Goal: Find specific page/section: Find specific page/section

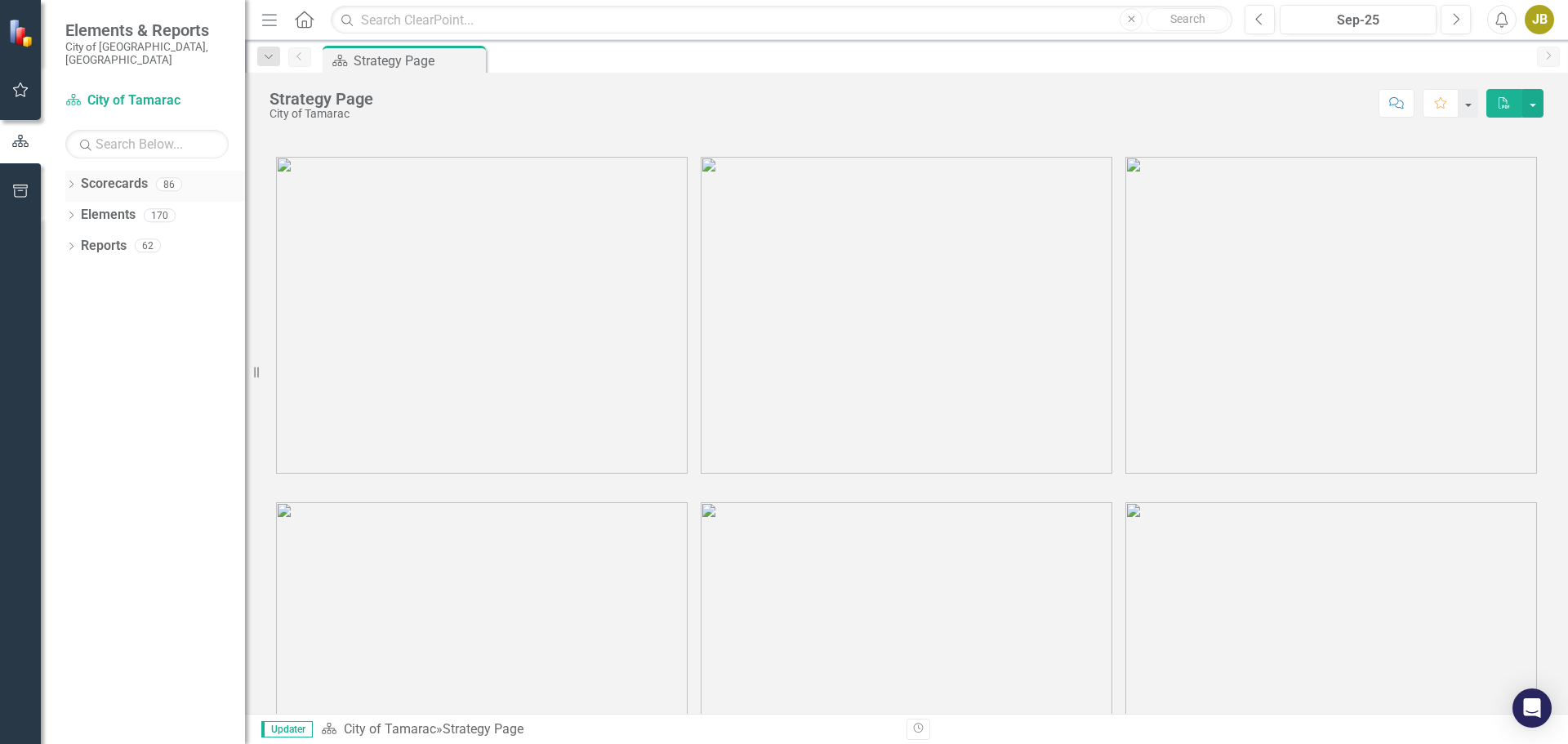
click at [71, 181] on icon "Dropdown" at bounding box center [71, 185] width 11 height 9
click at [80, 211] on icon at bounding box center [81, 214] width 4 height 9
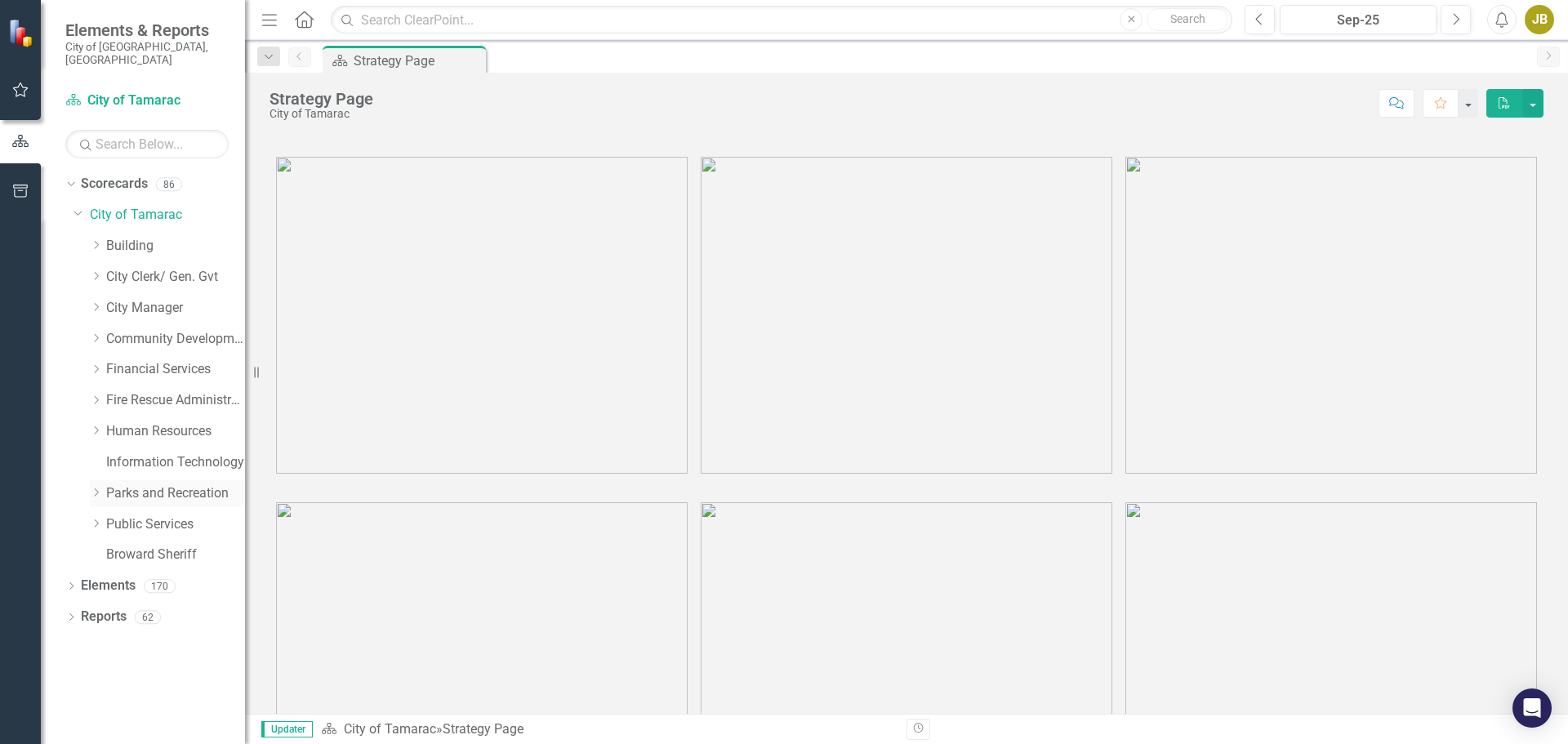
click at [113, 484] on link "Parks and Recreation" at bounding box center [176, 493] width 139 height 19
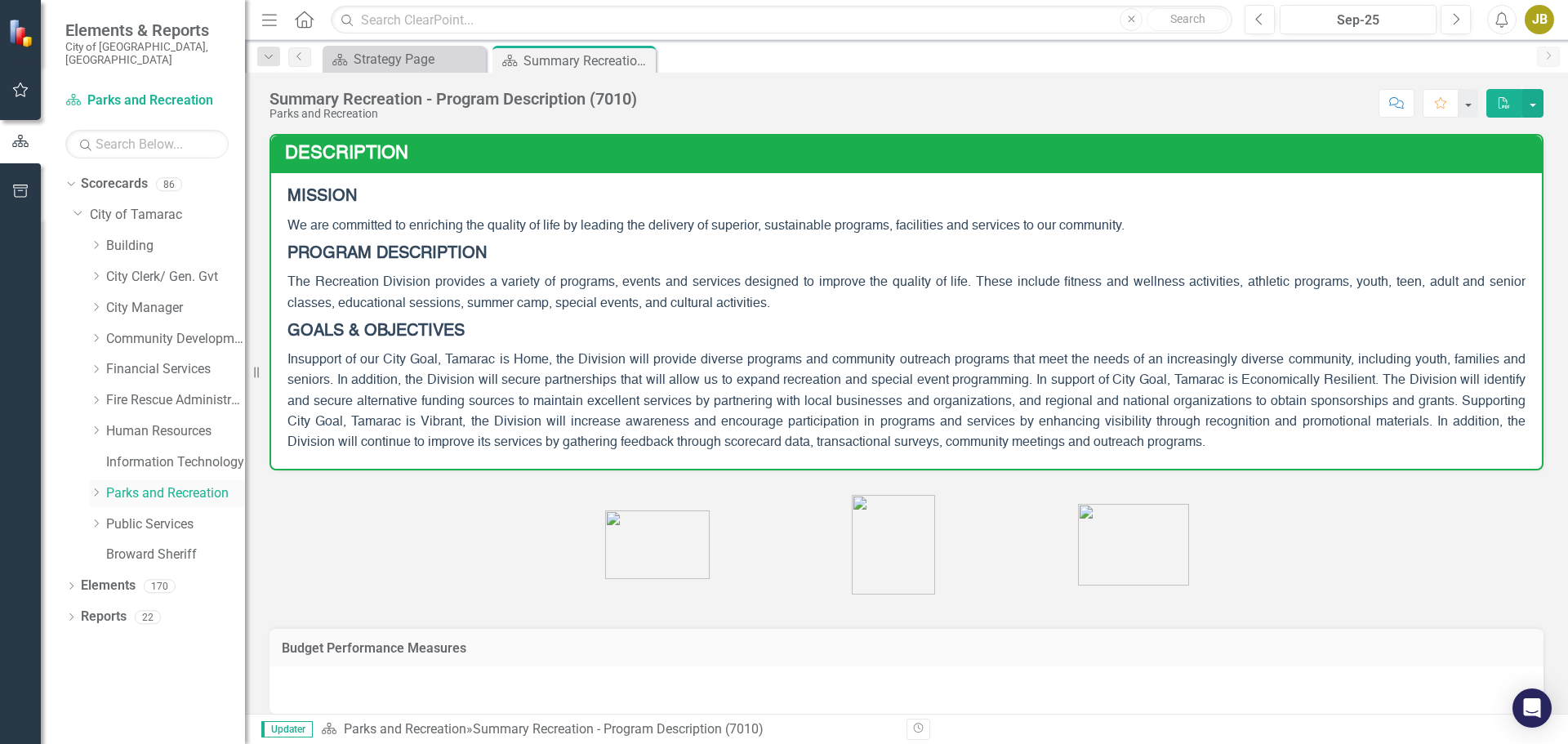
click at [100, 488] on icon "Dropdown" at bounding box center [96, 493] width 12 height 9
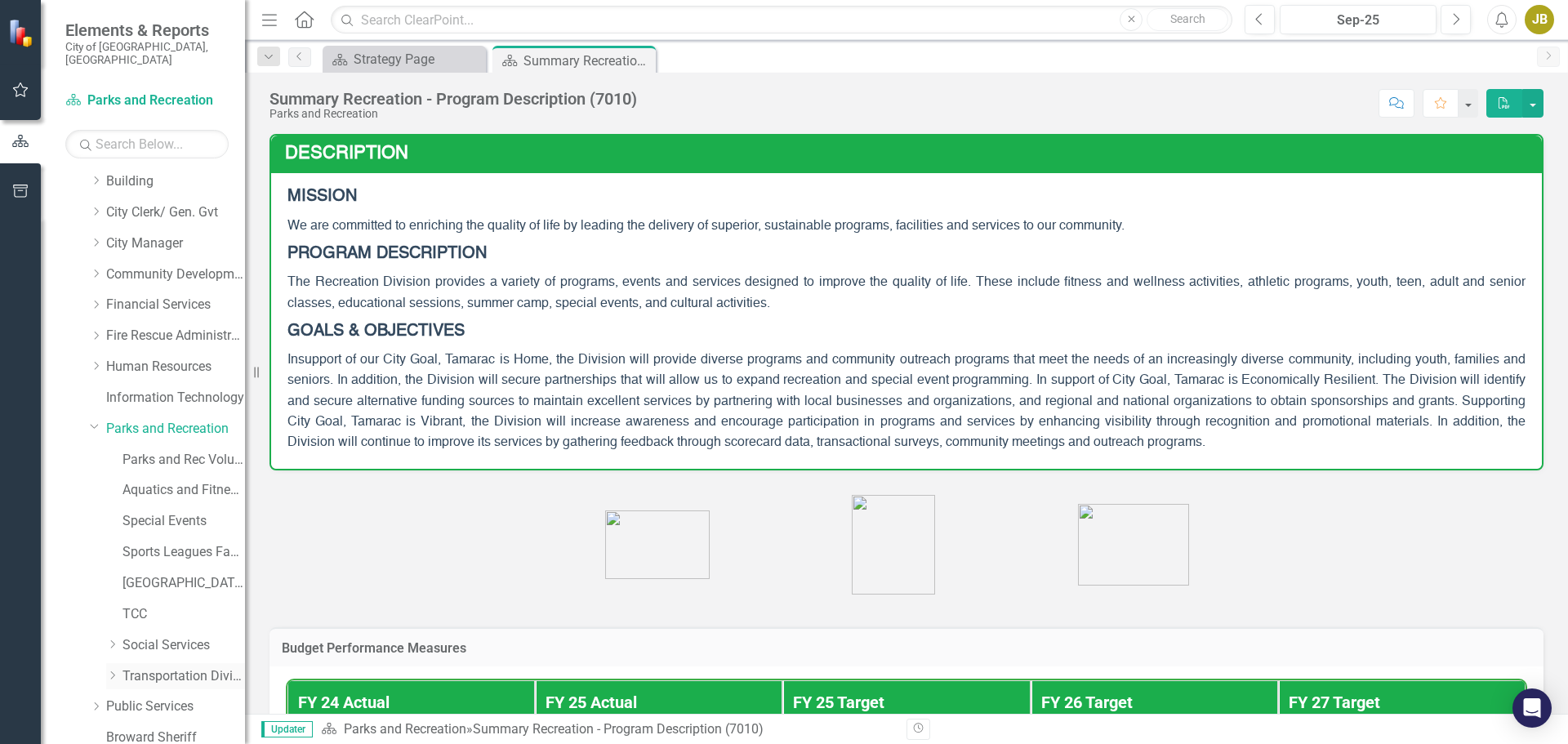
scroll to position [124, 0]
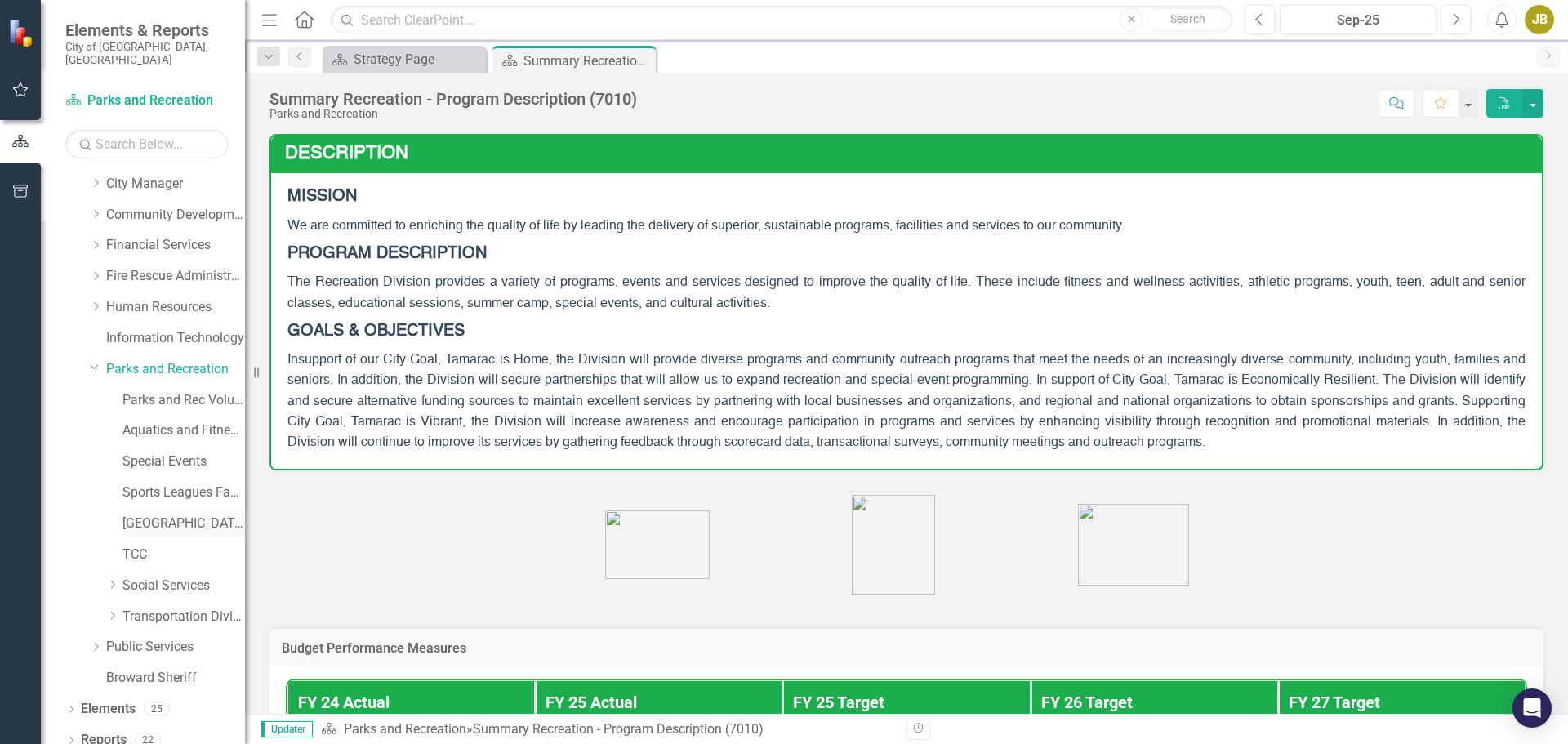
click at [142, 515] on link "[GEOGRAPHIC_DATA]" at bounding box center [183, 524] width 122 height 19
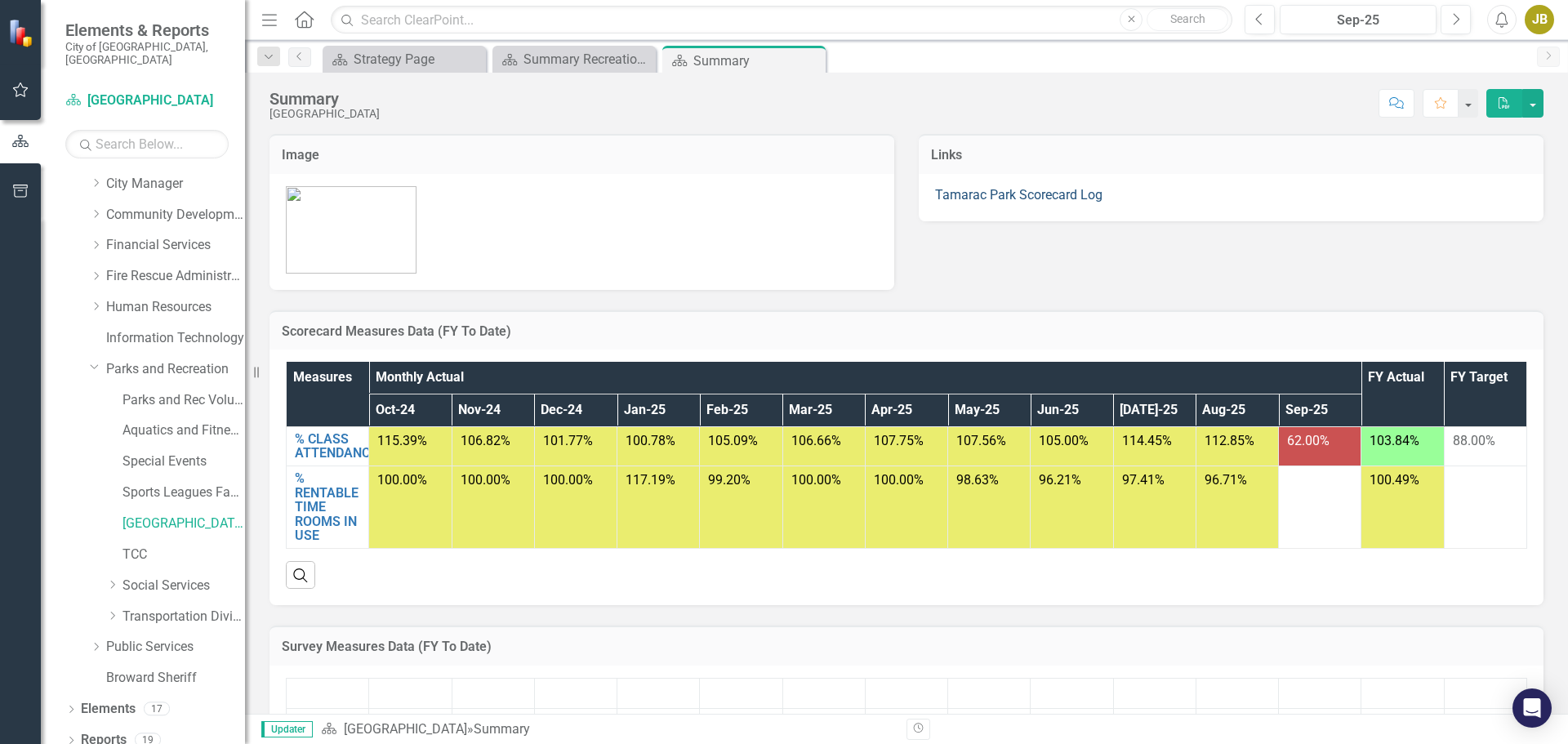
click at [985, 198] on link "Tamarac Park Scorecard Log" at bounding box center [1018, 195] width 167 height 15
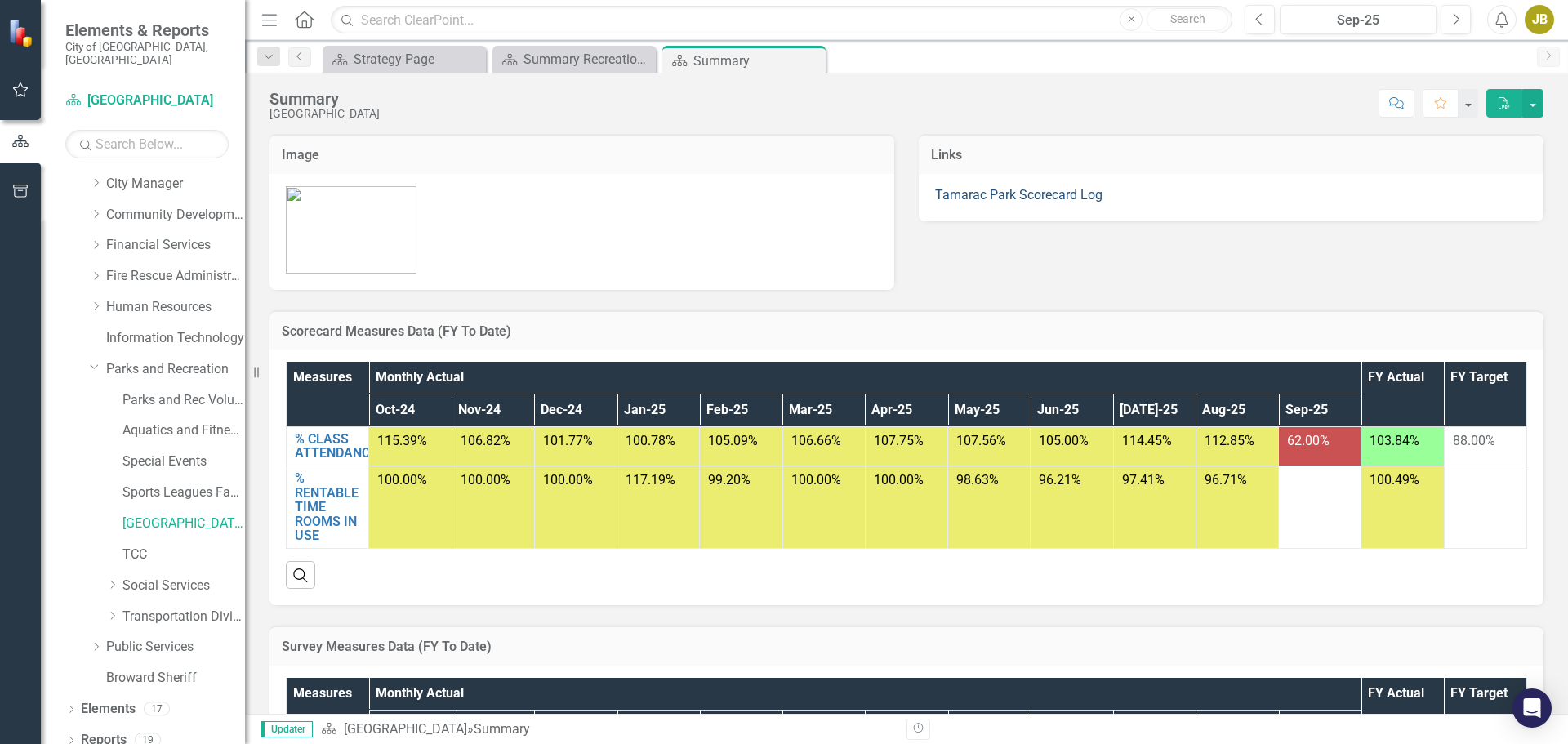
click at [989, 195] on link "Tamarac Park Scorecard Log" at bounding box center [1018, 195] width 167 height 15
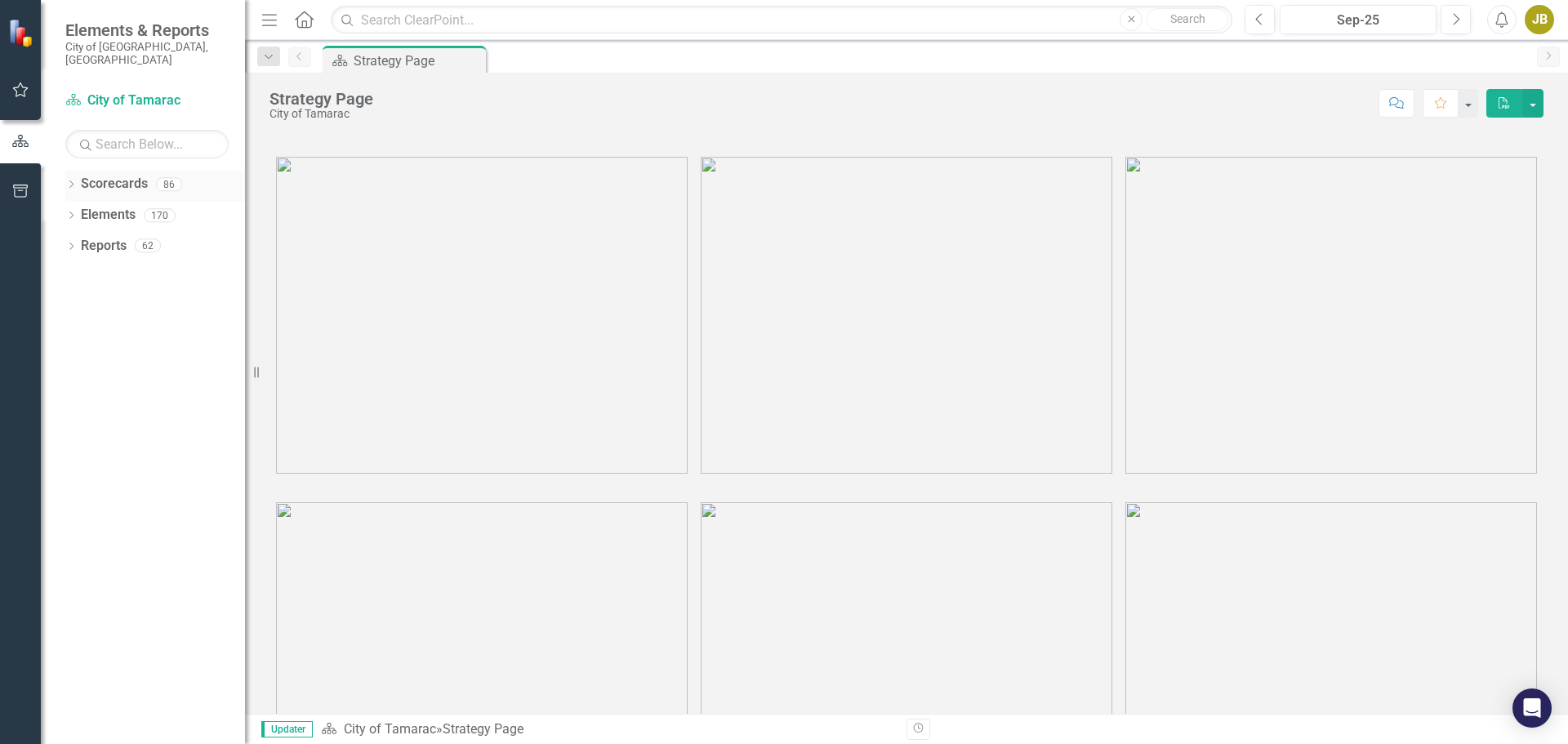
click at [70, 179] on div "Dropdown" at bounding box center [71, 186] width 11 height 14
click at [81, 210] on icon "Dropdown" at bounding box center [79, 214] width 12 height 9
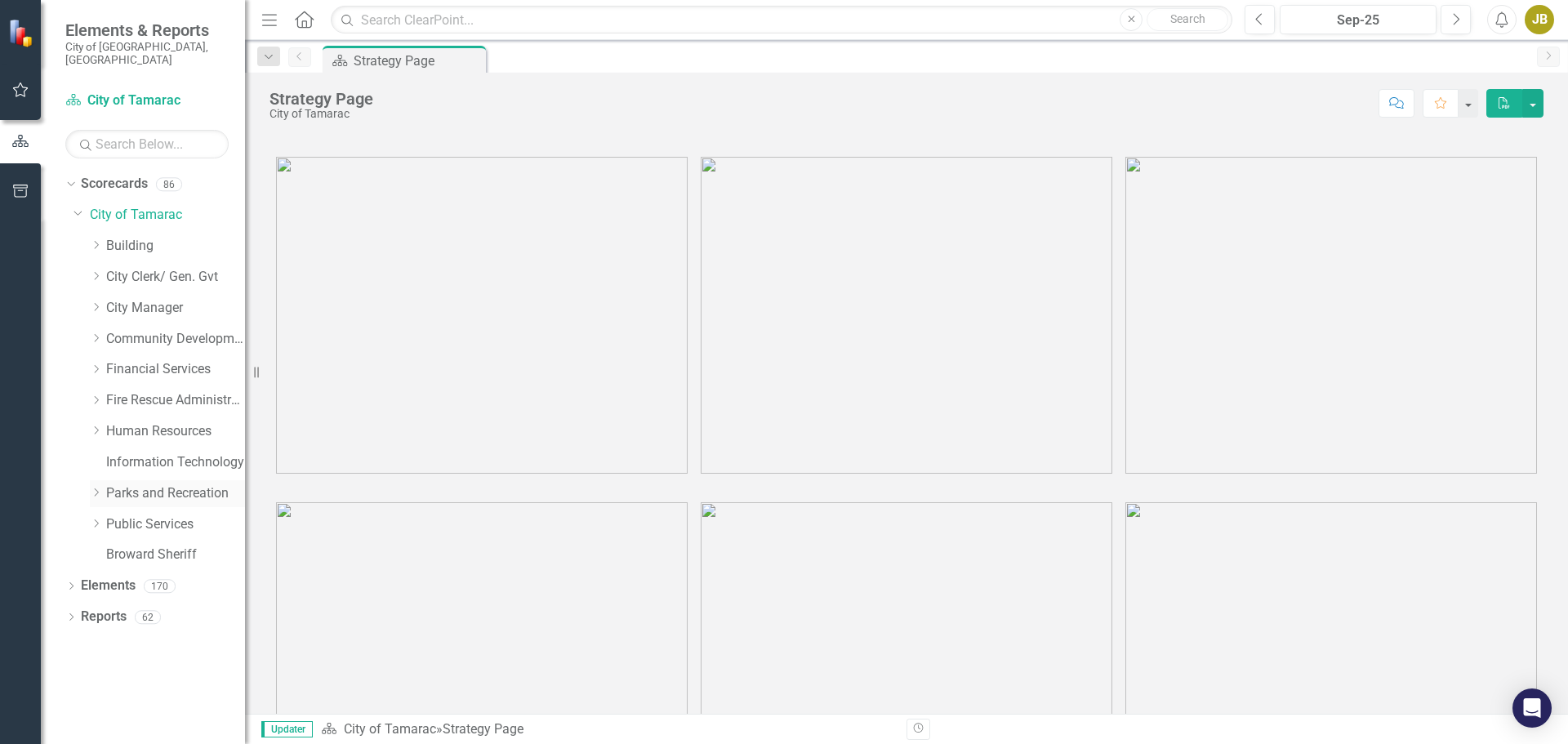
click at [97, 488] on icon "Dropdown" at bounding box center [96, 493] width 12 height 9
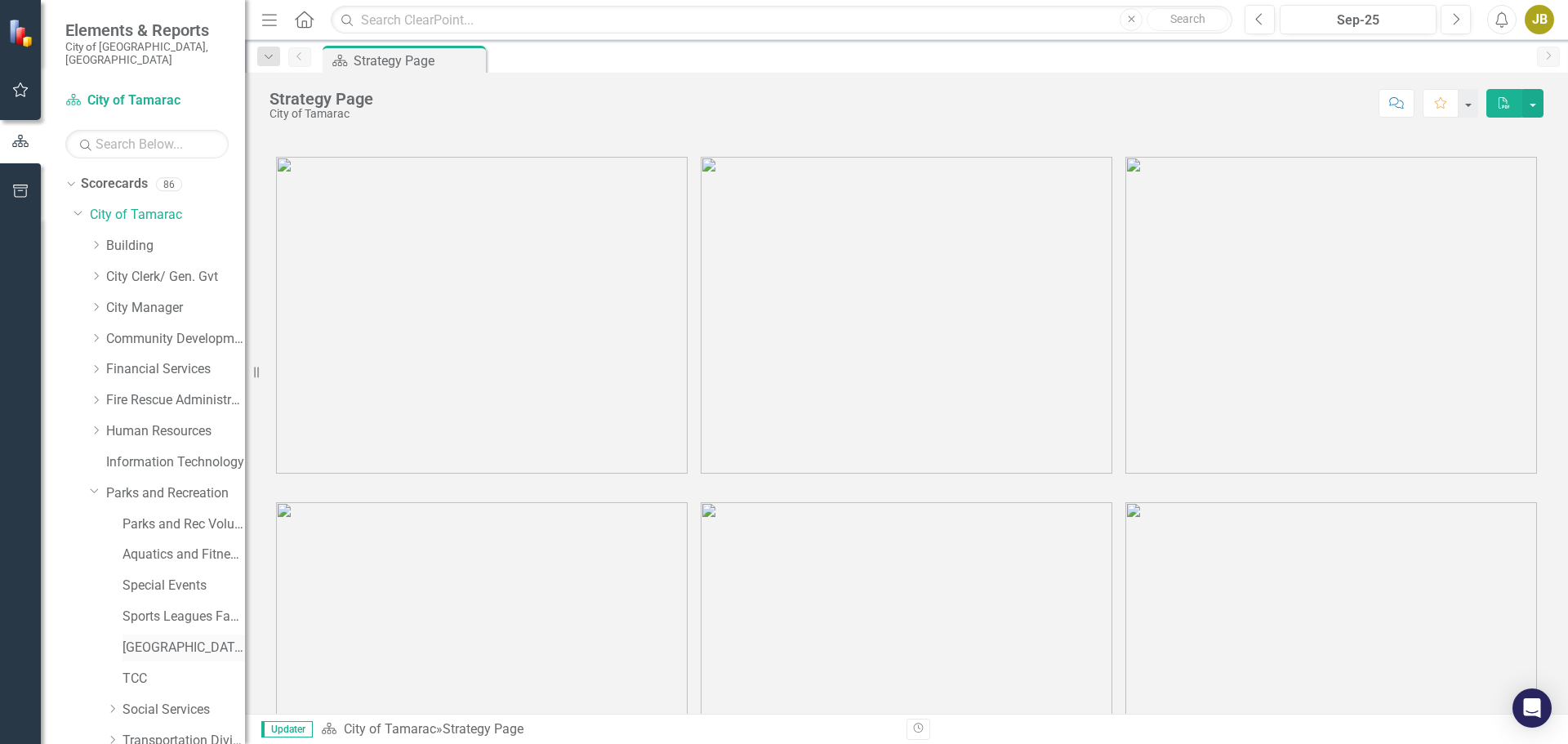
click at [159, 639] on link "[GEOGRAPHIC_DATA]" at bounding box center [183, 648] width 122 height 19
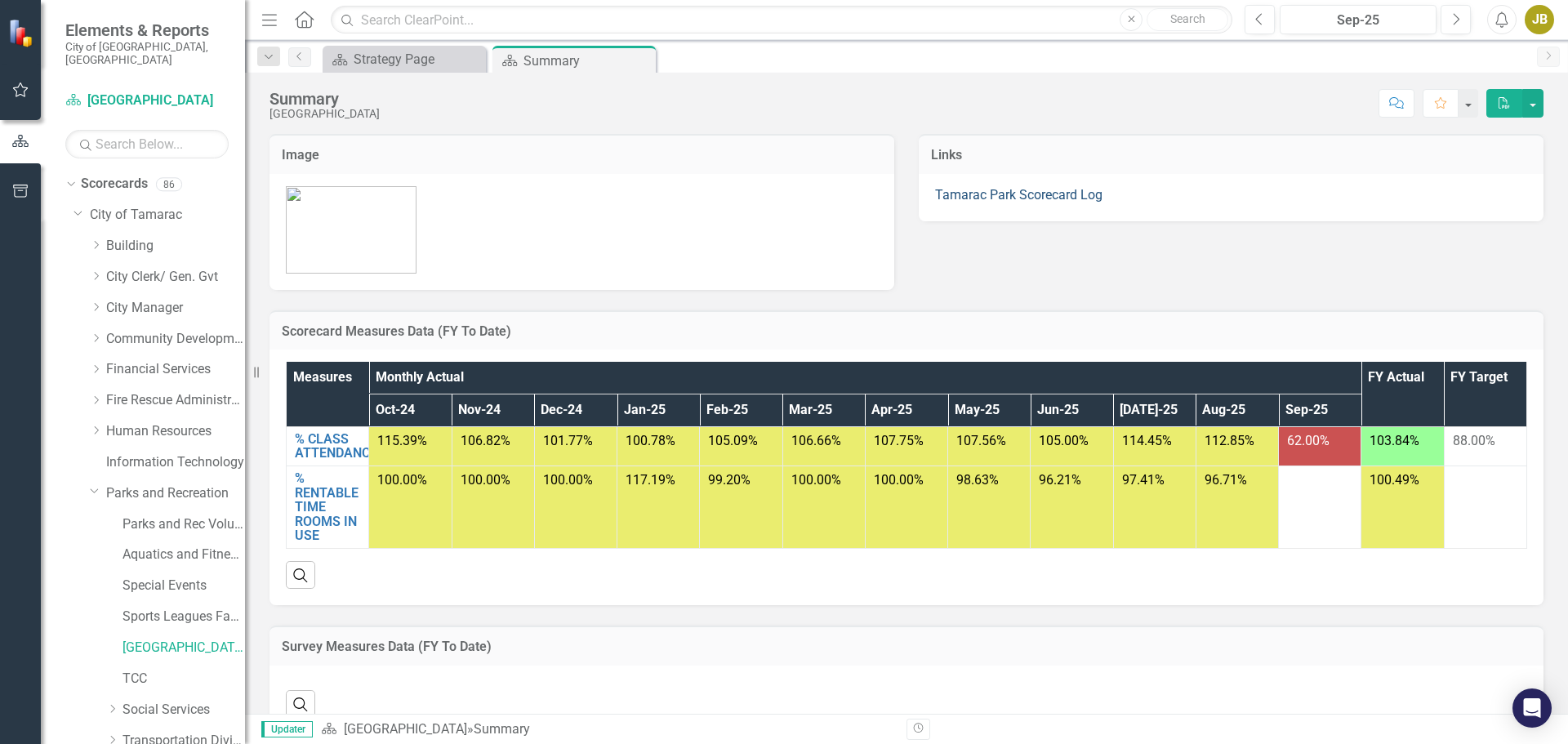
click at [1056, 197] on link "Tamarac Park Scorecard Log" at bounding box center [1018, 195] width 167 height 15
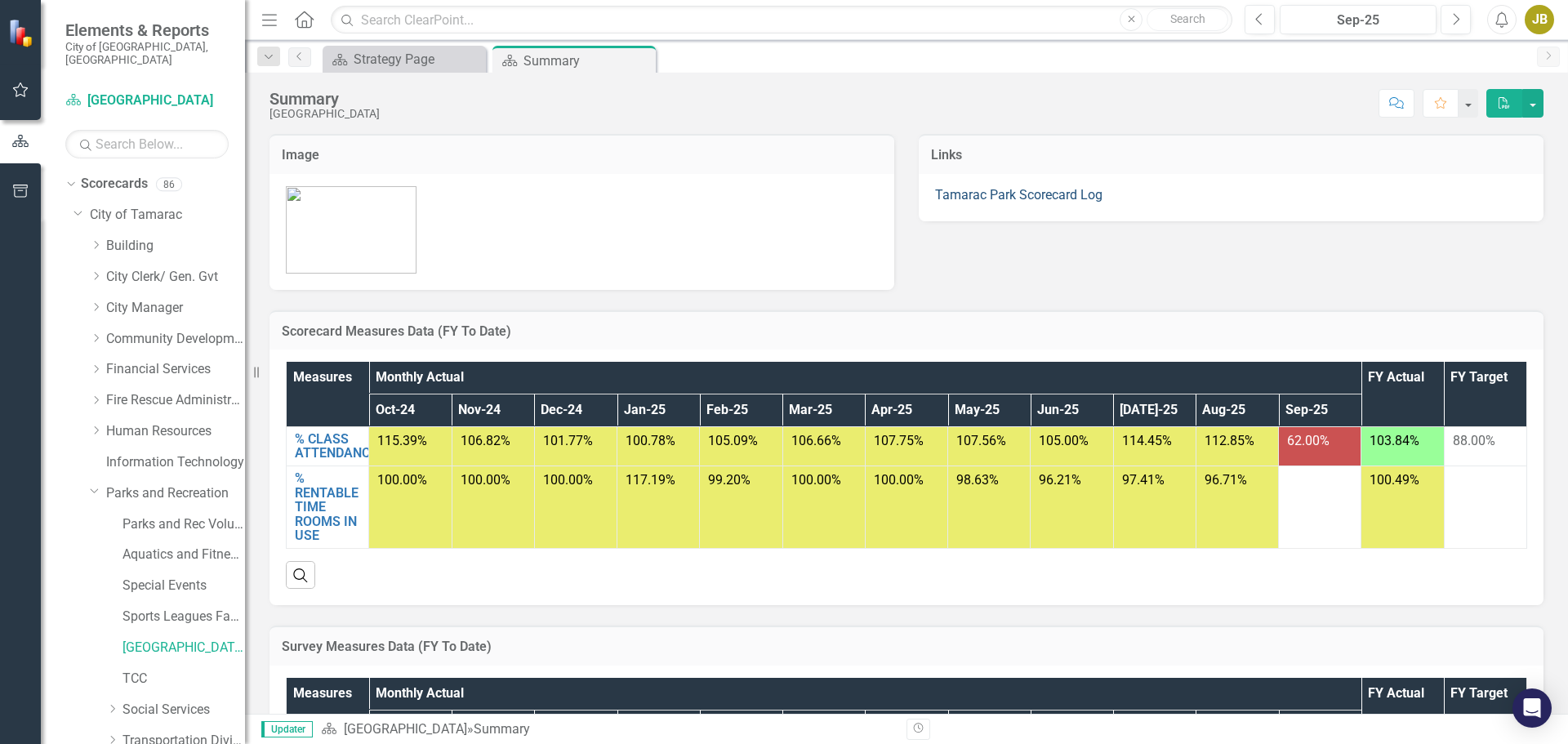
click at [985, 191] on link "Tamarac Park Scorecard Log" at bounding box center [1018, 195] width 167 height 15
click at [1055, 195] on link "Tamarac Park Scorecard Log" at bounding box center [1018, 195] width 167 height 15
click at [1013, 191] on link "Tamarac Park Scorecard Log" at bounding box center [1018, 195] width 167 height 15
drag, startPoint x: 1010, startPoint y: 206, endPoint x: 1017, endPoint y: 200, distance: 9.2
click at [920, 92] on div "Score: N/A Sep-25 Completed Comment Favorite PDF" at bounding box center [965, 102] width 1155 height 28
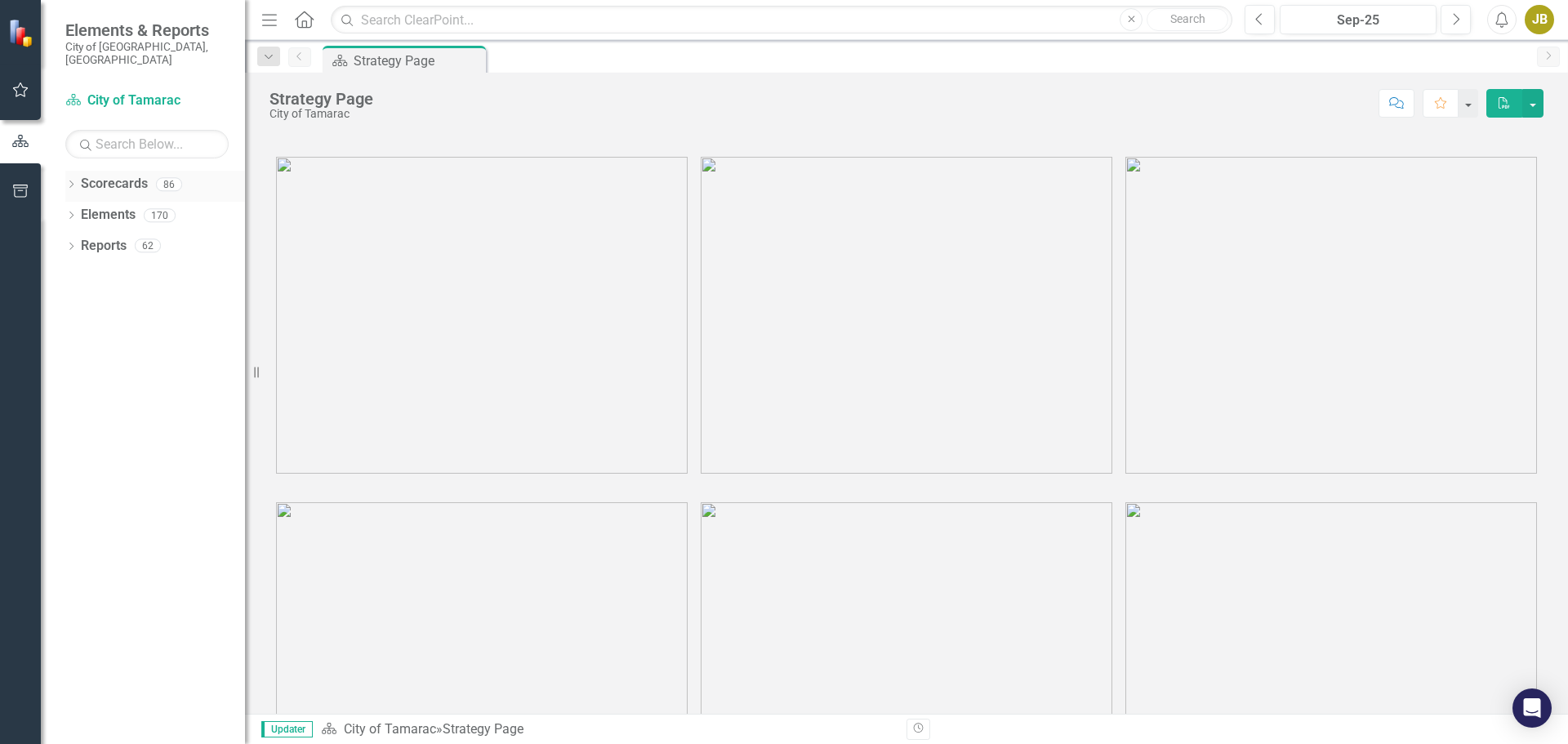
click at [76, 181] on icon "Dropdown" at bounding box center [71, 185] width 11 height 9
click at [78, 210] on icon "Dropdown" at bounding box center [79, 214] width 12 height 9
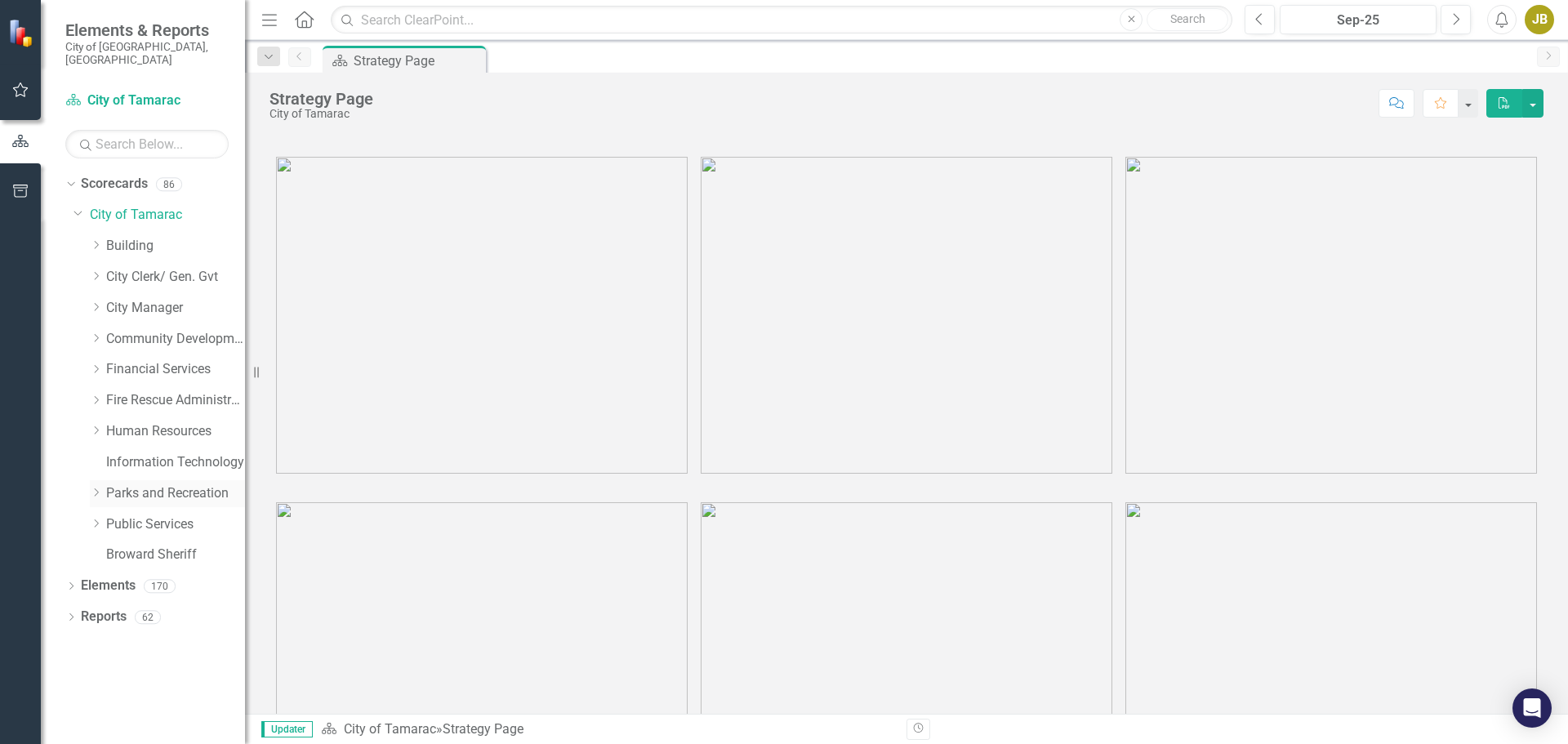
click at [98, 488] on icon "Dropdown" at bounding box center [96, 493] width 12 height 9
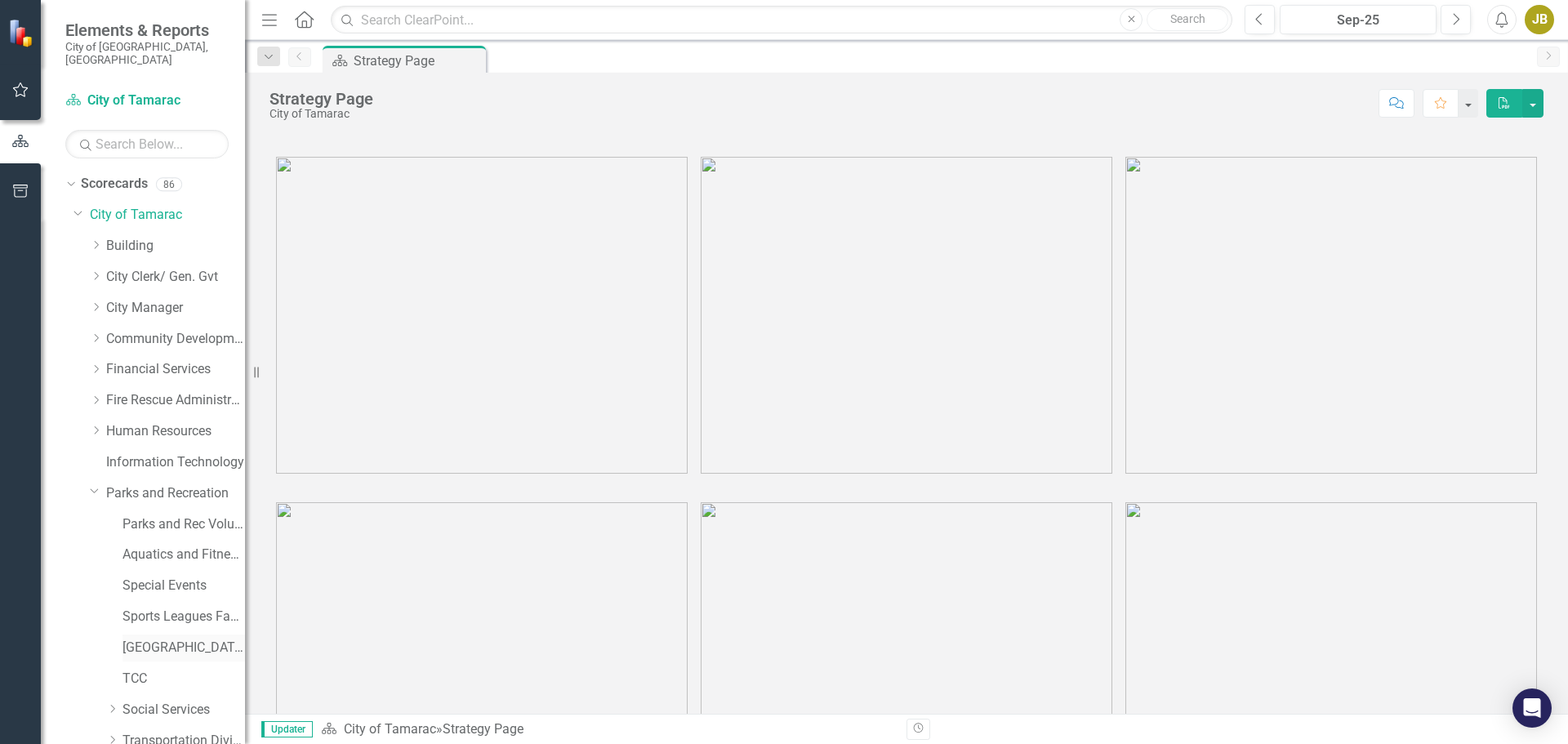
click at [136, 639] on link "[GEOGRAPHIC_DATA]" at bounding box center [183, 648] width 122 height 19
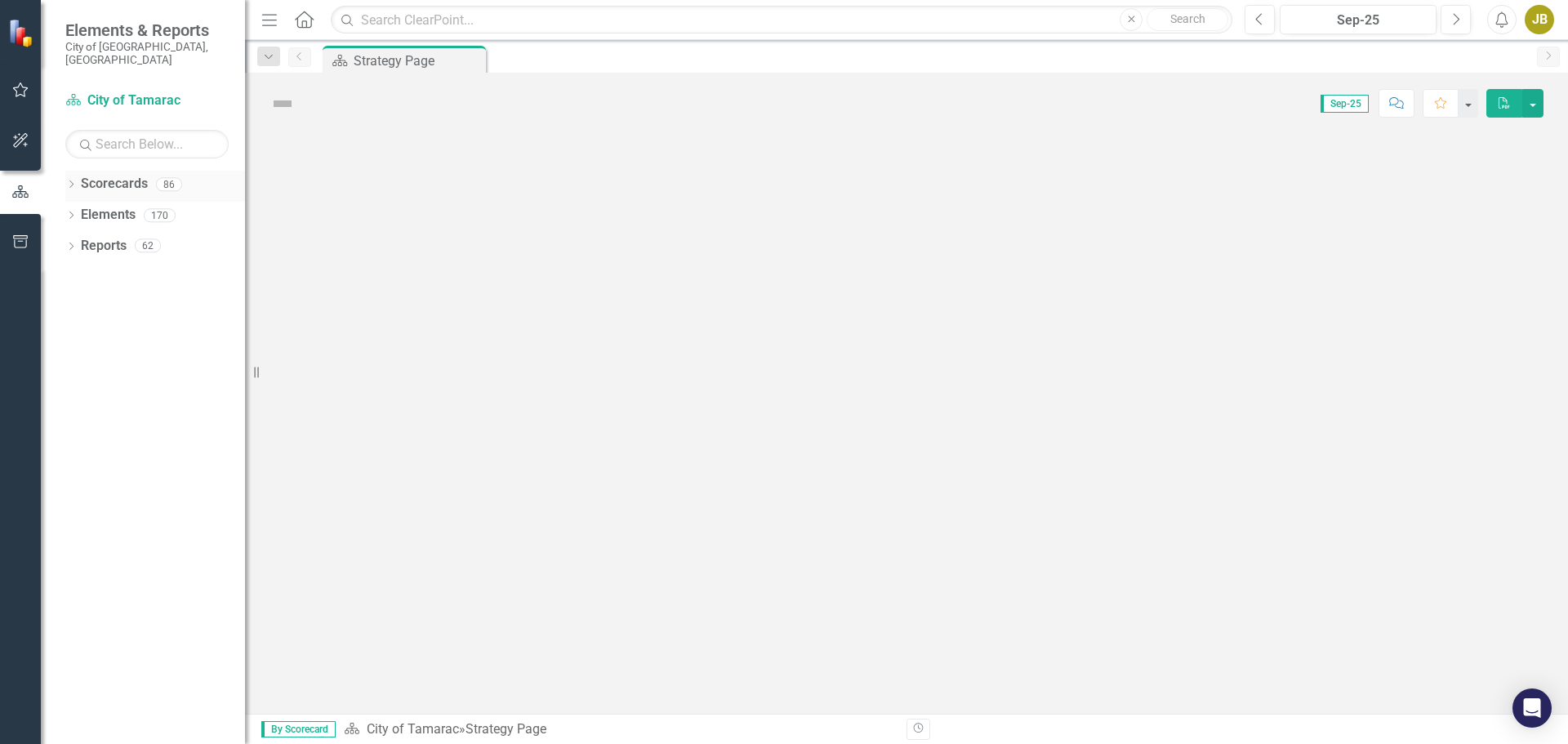
click at [79, 175] on div "Dropdown Scorecards 86" at bounding box center [155, 186] width 179 height 31
click at [69, 181] on icon "Dropdown" at bounding box center [71, 185] width 11 height 9
click at [84, 210] on icon "Dropdown" at bounding box center [79, 214] width 12 height 9
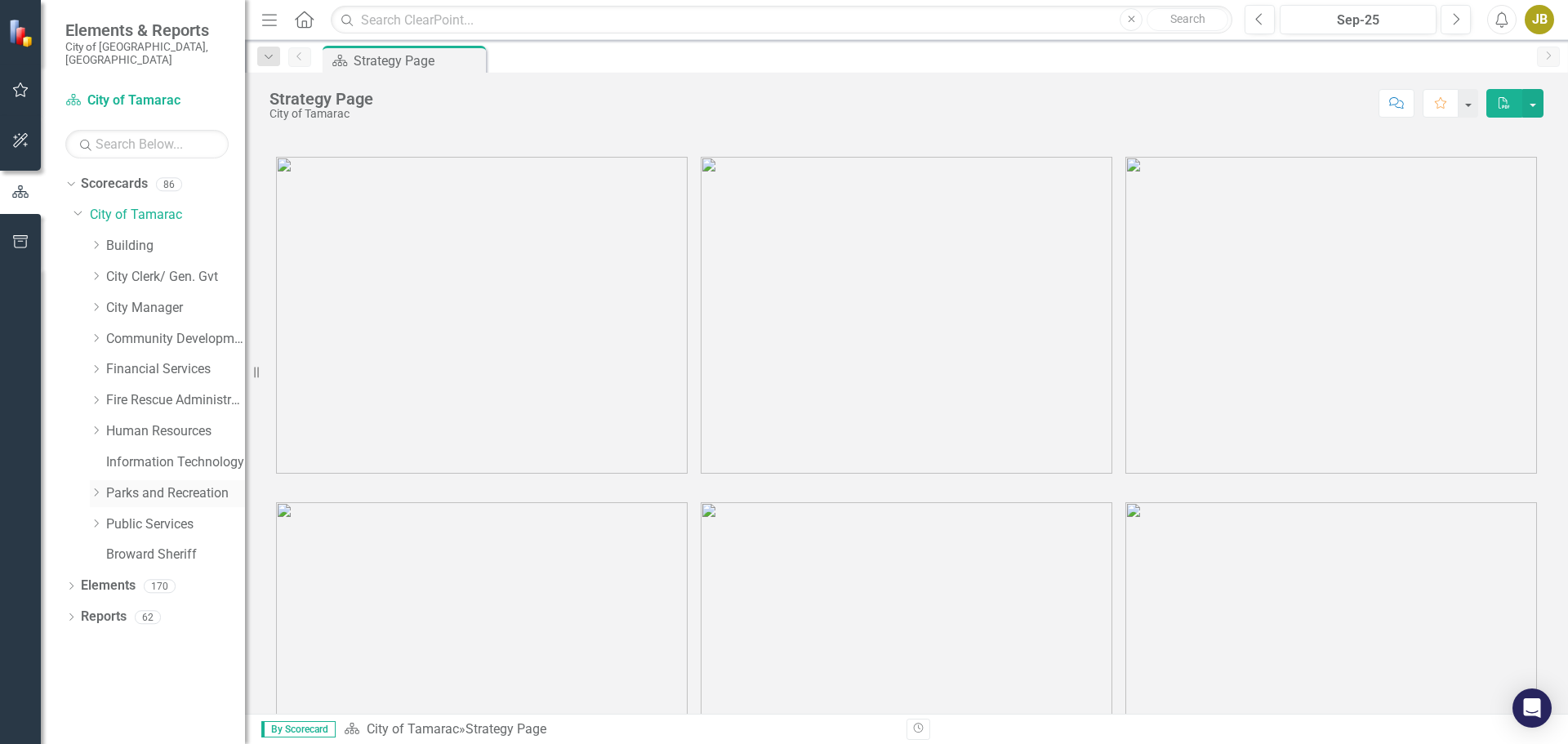
click at [125, 488] on link "Parks and Recreation" at bounding box center [176, 493] width 139 height 19
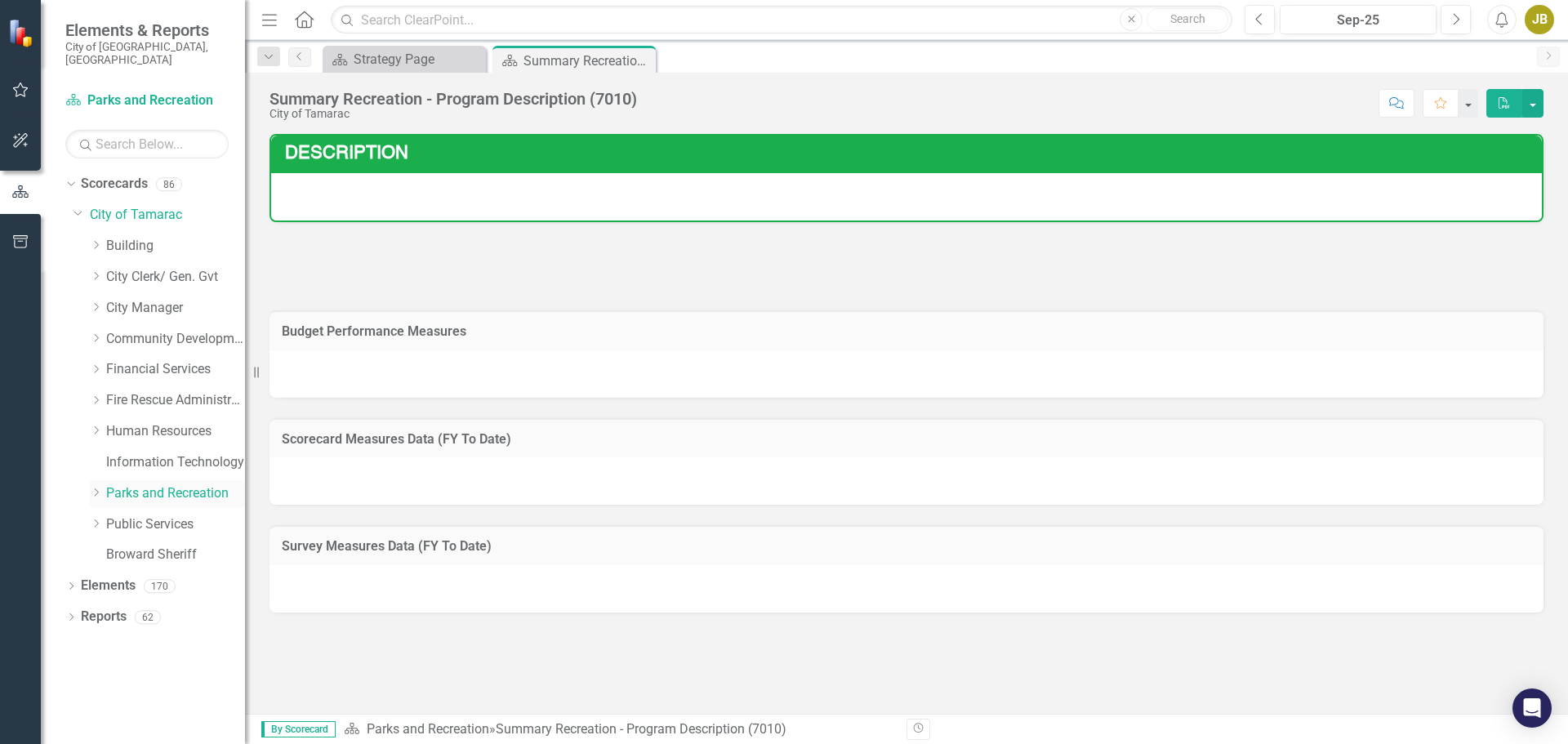
click at [99, 488] on icon "Dropdown" at bounding box center [96, 493] width 12 height 9
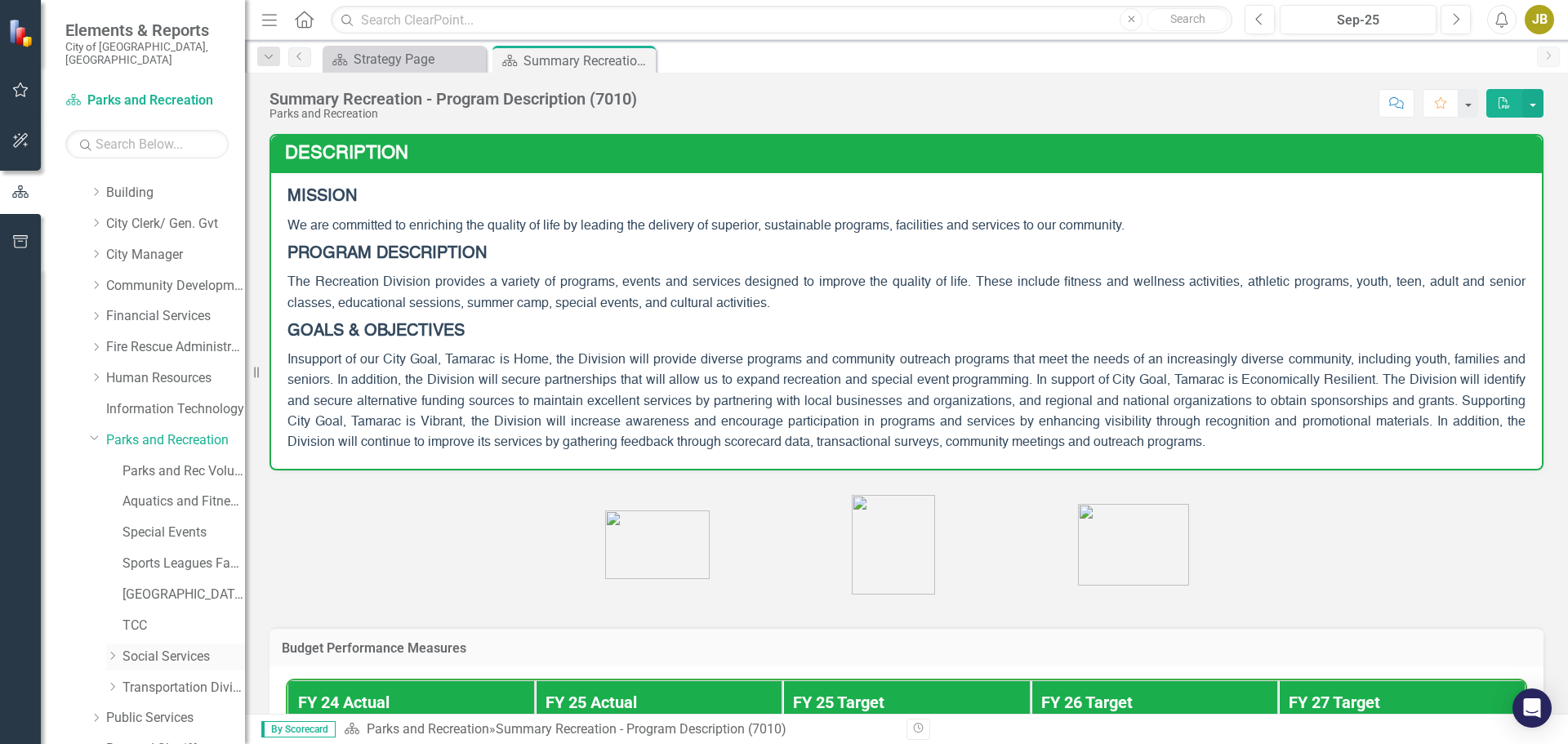
scroll to position [82, 0]
click at [148, 557] on link "[GEOGRAPHIC_DATA]" at bounding box center [183, 567] width 122 height 19
